Goal: Task Accomplishment & Management: Manage account settings

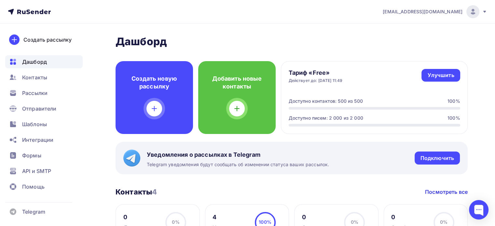
scroll to position [130, 0]
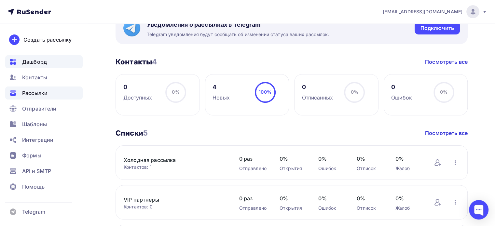
click at [36, 92] on span "Рассылки" at bounding box center [34, 93] width 25 height 8
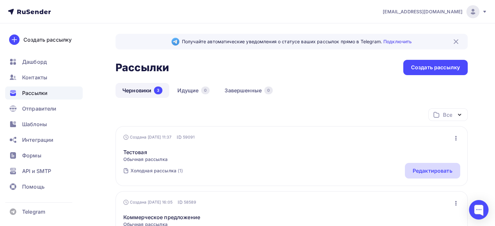
click at [436, 170] on div "Редактировать" at bounding box center [433, 171] width 40 height 8
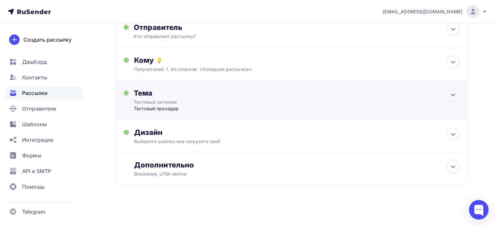
scroll to position [46, 0]
click at [259, 136] on div "Дизайн Выберите шаблон или загрузите свой Размер письма: 122 Kb Заменить шаблон…" at bounding box center [296, 135] width 325 height 17
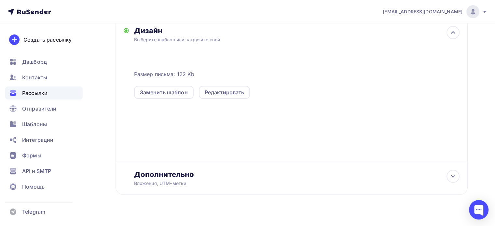
scroll to position [157, 0]
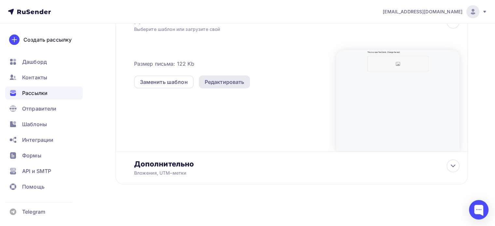
click at [216, 81] on div "Редактировать" at bounding box center [225, 82] width 40 height 8
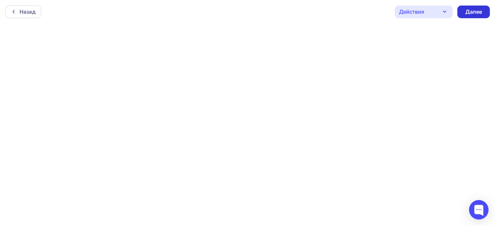
click at [476, 13] on div "Далее" at bounding box center [473, 11] width 17 height 7
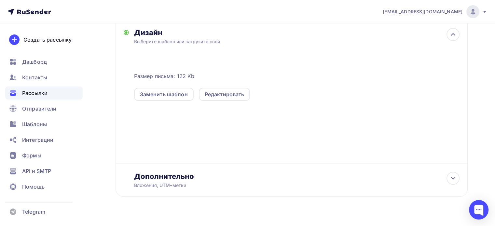
scroll to position [157, 0]
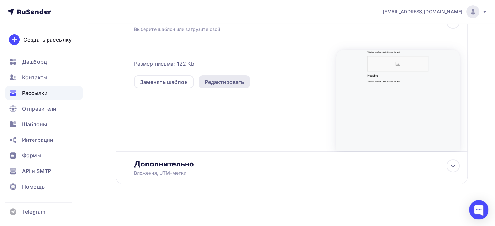
click at [221, 83] on div "Редактировать" at bounding box center [225, 82] width 40 height 8
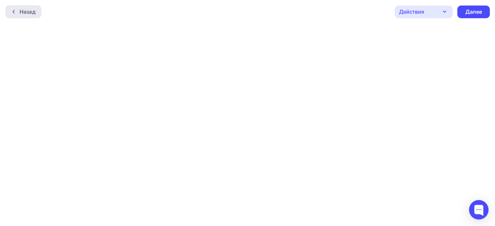
click at [18, 12] on div at bounding box center [15, 11] width 8 height 5
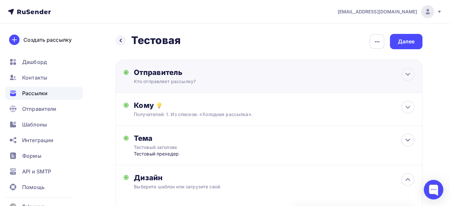
click at [390, 77] on div "Отправитель Кто отправляет рассылку? Email * [EMAIL_ADDRESS][DOMAIN_NAME] [EMAI…" at bounding box center [269, 76] width 307 height 33
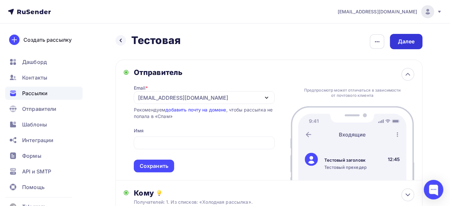
click at [415, 42] on div "Далее" at bounding box center [406, 41] width 17 height 7
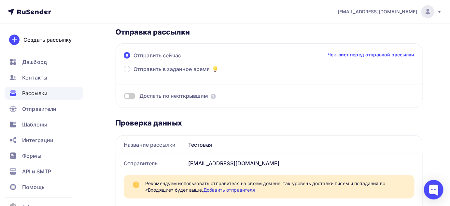
scroll to position [89, 0]
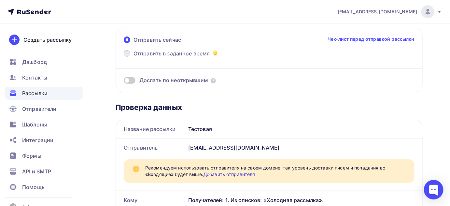
click at [127, 49] on label "Отправить в заданное время" at bounding box center [171, 53] width 95 height 9
click at [133, 57] on input "Отправить в заданное время" at bounding box center [133, 57] width 0 height 0
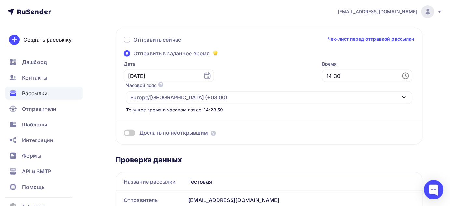
click at [402, 75] on icon at bounding box center [406, 76] width 8 height 8
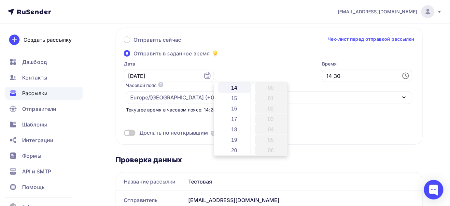
scroll to position [312, 0]
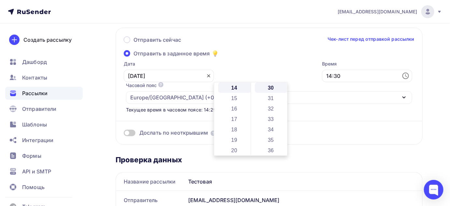
click at [206, 76] on icon at bounding box center [208, 75] width 5 height 5
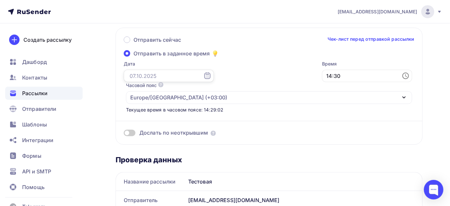
click at [181, 75] on input "text" at bounding box center [169, 76] width 90 height 12
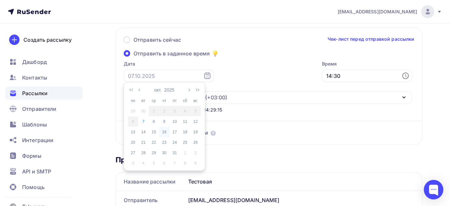
click at [168, 131] on div "16" at bounding box center [164, 132] width 10 height 6
type input "[DATE]"
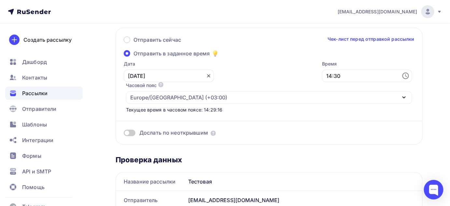
click at [206, 75] on icon at bounding box center [208, 75] width 5 height 5
click at [186, 75] on input "text" at bounding box center [169, 76] width 90 height 12
click at [402, 75] on icon at bounding box center [406, 76] width 8 height 8
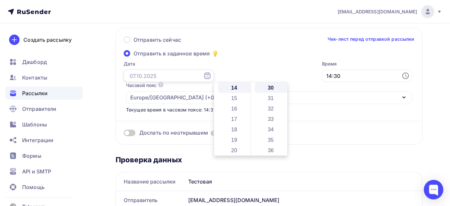
click at [173, 78] on input "text" at bounding box center [169, 76] width 90 height 12
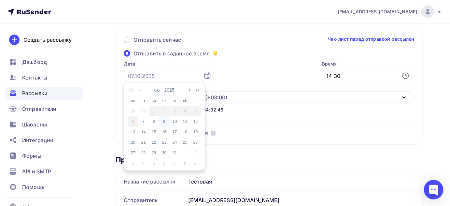
click at [165, 119] on div "9" at bounding box center [164, 121] width 10 height 6
type input "[DATE]"
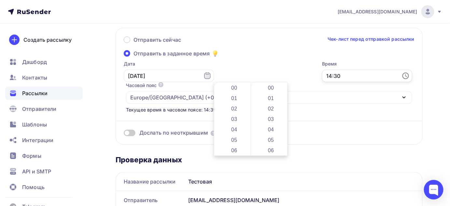
click at [322, 77] on input "14:30" at bounding box center [367, 76] width 90 height 12
click at [128, 130] on span at bounding box center [130, 133] width 12 height 7
click at [124, 134] on input "checkbox" at bounding box center [124, 134] width 0 height 0
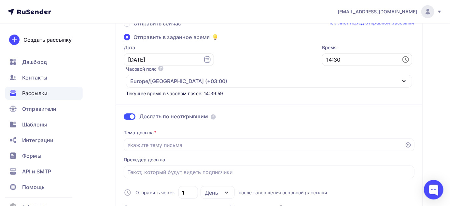
scroll to position [89, 0]
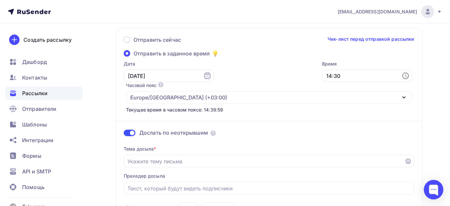
click at [132, 130] on span at bounding box center [130, 133] width 12 height 7
click at [124, 134] on input "checkbox" at bounding box center [124, 134] width 0 height 0
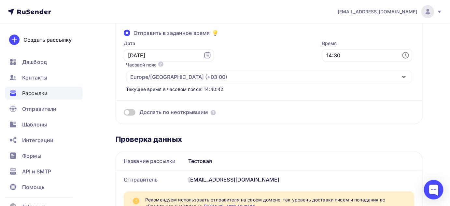
scroll to position [118, 0]
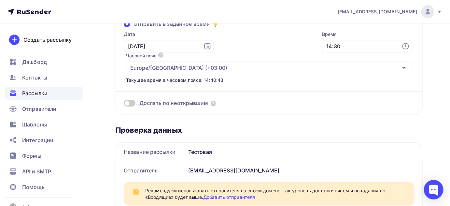
click at [126, 100] on span at bounding box center [130, 103] width 12 height 7
click at [124, 104] on input "checkbox" at bounding box center [124, 104] width 0 height 0
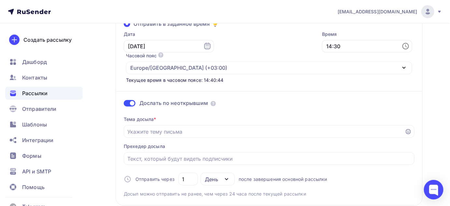
click at [128, 100] on span at bounding box center [130, 103] width 12 height 7
click at [124, 104] on input "checkbox" at bounding box center [124, 104] width 0 height 0
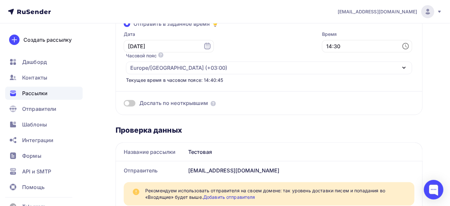
click at [128, 100] on span at bounding box center [130, 103] width 12 height 7
click at [124, 104] on input "checkbox" at bounding box center [124, 104] width 0 height 0
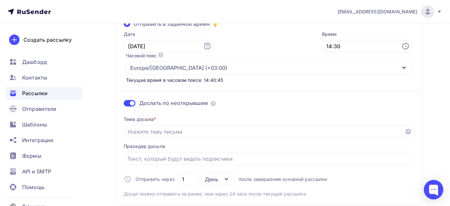
click at [128, 100] on span at bounding box center [130, 103] width 12 height 7
click at [124, 104] on input "checkbox" at bounding box center [124, 104] width 0 height 0
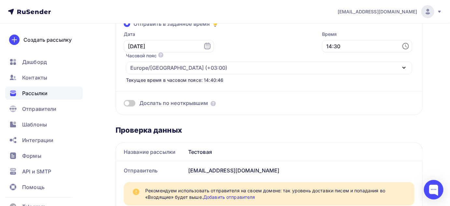
click at [128, 100] on span at bounding box center [130, 103] width 12 height 7
click at [124, 104] on input "checkbox" at bounding box center [124, 104] width 0 height 0
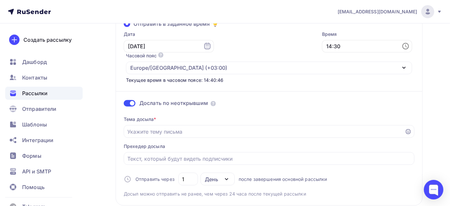
click at [128, 100] on span at bounding box center [130, 103] width 12 height 7
click at [124, 104] on input "checkbox" at bounding box center [124, 104] width 0 height 0
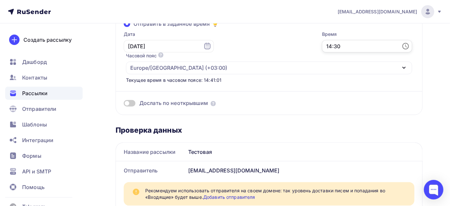
click at [322, 41] on input "14:30" at bounding box center [367, 46] width 90 height 12
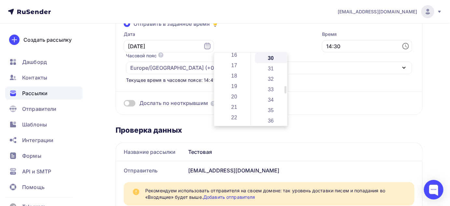
scroll to position [181, 0]
drag, startPoint x: 248, startPoint y: 62, endPoint x: 250, endPoint y: 104, distance: 42.0
click at [250, 104] on div "00 01 02 03 04 05 06 07 08 09 10 11 12 13 14 15 16 17 18 19 20 21 22 23 00 01 0…" at bounding box center [250, 89] width 73 height 73
drag, startPoint x: 284, startPoint y: 76, endPoint x: 284, endPoint y: 56, distance: 20.5
click at [284, 59] on div "00 01 02 03 04 05 06 07 08 09 10 11 12 13 14 15 16 17 18 19 20 21 22 23 24 25 2…" at bounding box center [269, 89] width 37 height 73
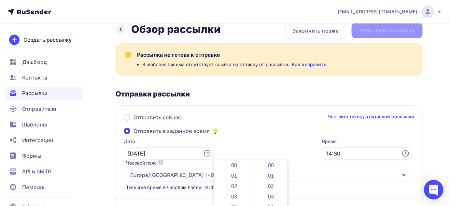
scroll to position [0, 0]
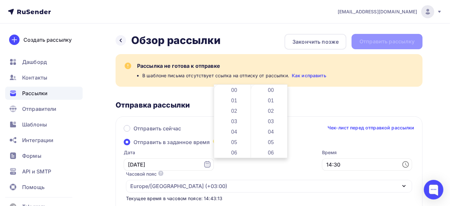
drag, startPoint x: 195, startPoint y: 102, endPoint x: 206, endPoint y: 124, distance: 25.0
click at [195, 101] on div "Отправка рассылки" at bounding box center [269, 104] width 307 height 9
click at [322, 161] on input "14:30" at bounding box center [367, 164] width 90 height 12
click at [171, 159] on input "[DATE]" at bounding box center [169, 164] width 90 height 12
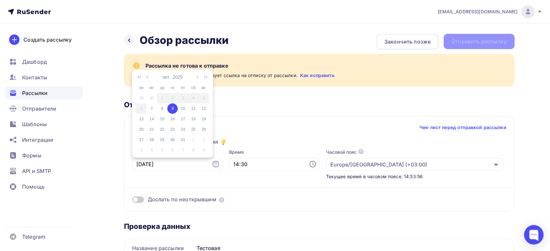
click at [257, 105] on div "Отправка рассылки" at bounding box center [319, 104] width 390 height 9
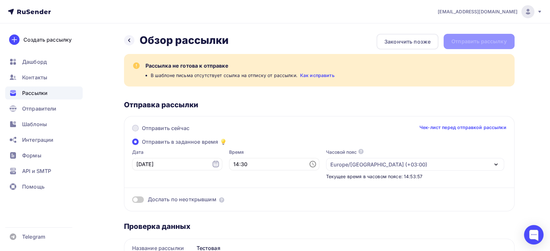
click at [136, 128] on span at bounding box center [135, 128] width 7 height 7
click at [142, 132] on input "Отправить сейчас" at bounding box center [142, 132] width 0 height 0
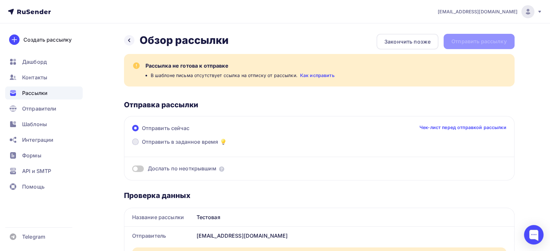
click at [134, 140] on span at bounding box center [135, 142] width 7 height 7
click at [142, 146] on input "Отправить в заданное время" at bounding box center [142, 146] width 0 height 0
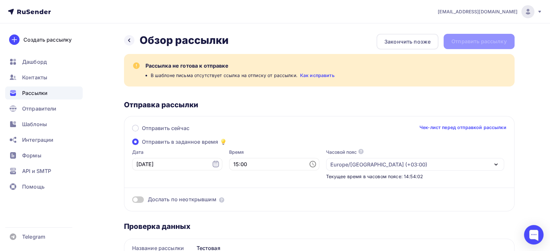
click at [134, 140] on span at bounding box center [135, 142] width 7 height 7
click at [142, 146] on input "Отправить в заданное время" at bounding box center [142, 146] width 0 height 0
click at [234, 167] on input "15:00" at bounding box center [274, 164] width 90 height 12
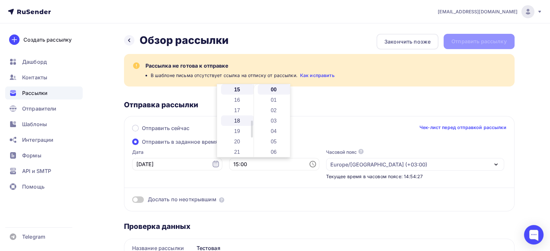
click at [233, 118] on li "18" at bounding box center [237, 121] width 33 height 10
click at [268, 134] on li "04" at bounding box center [274, 131] width 33 height 10
click at [240, 110] on li "20" at bounding box center [237, 110] width 33 height 10
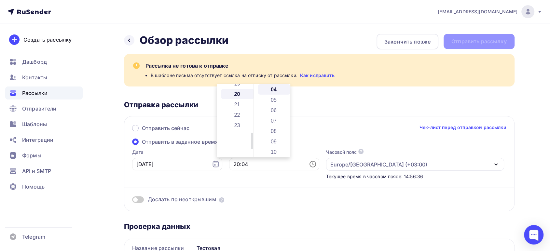
scroll to position [208, 0]
click at [279, 137] on li "09" at bounding box center [274, 141] width 33 height 10
click at [279, 137] on li "14" at bounding box center [274, 141] width 33 height 10
click at [279, 137] on li "19" at bounding box center [274, 141] width 33 height 10
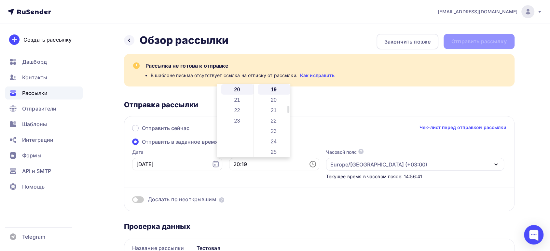
click at [279, 137] on li "24" at bounding box center [274, 141] width 33 height 10
click at [235, 124] on li "17" at bounding box center [237, 122] width 33 height 10
type input "17:24"
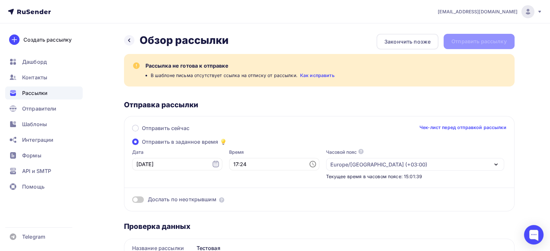
click at [135, 199] on span at bounding box center [138, 200] width 12 height 7
click at [132, 201] on input "checkbox" at bounding box center [132, 201] width 0 height 0
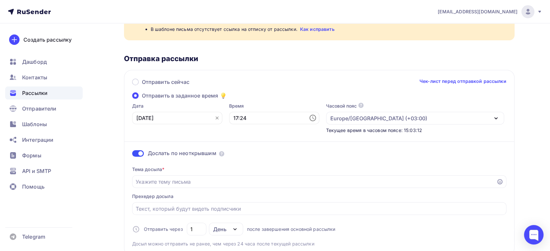
scroll to position [72, 0]
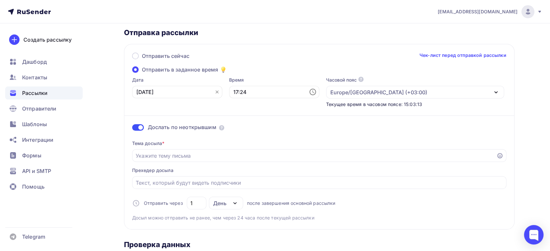
click at [454, 54] on link "Чек-лист перед отправкой рассылки" at bounding box center [462, 55] width 87 height 7
click at [141, 127] on span at bounding box center [138, 127] width 12 height 7
click at [132, 129] on input "checkbox" at bounding box center [132, 129] width 0 height 0
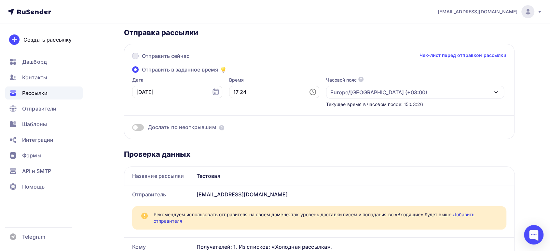
click at [135, 57] on span at bounding box center [135, 56] width 7 height 7
click at [142, 60] on input "Отправить сейчас" at bounding box center [142, 60] width 0 height 0
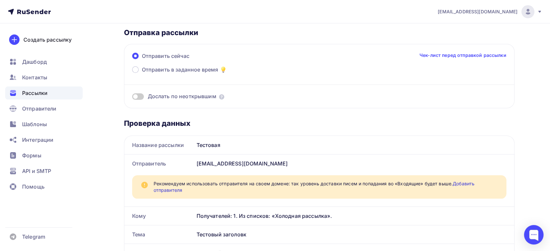
scroll to position [0, 0]
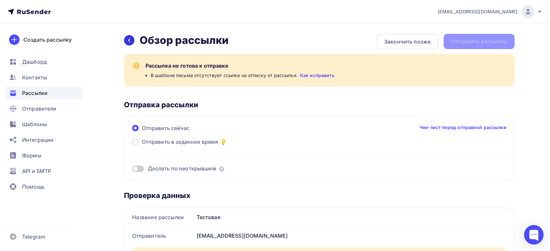
click at [128, 38] on icon at bounding box center [129, 40] width 5 height 5
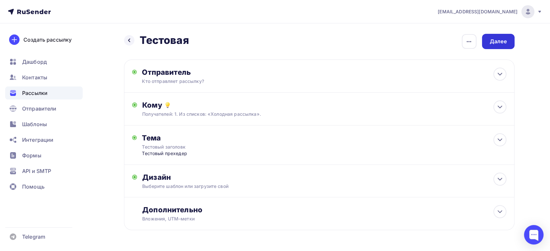
click at [500, 44] on div "Далее" at bounding box center [498, 41] width 17 height 7
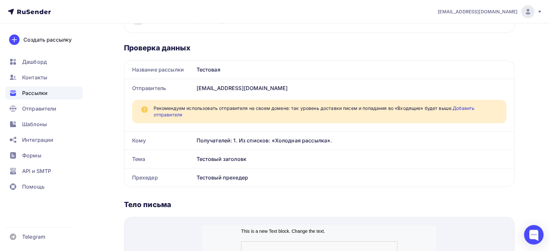
scroll to position [108, 0]
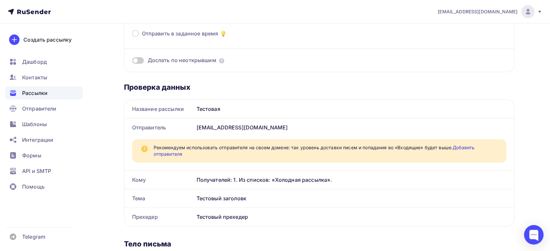
click at [252, 178] on div "Получателей: 1. Из списков: «Холодная рассылка»." at bounding box center [352, 180] width 310 height 8
